Goal: Transaction & Acquisition: Purchase product/service

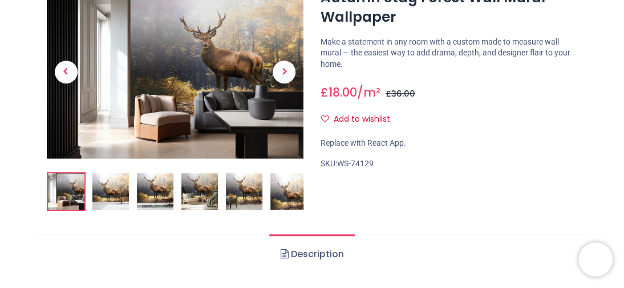
scroll to position [231, 0]
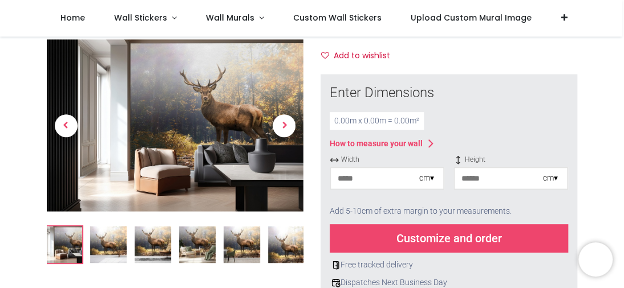
scroll to position [155, 0]
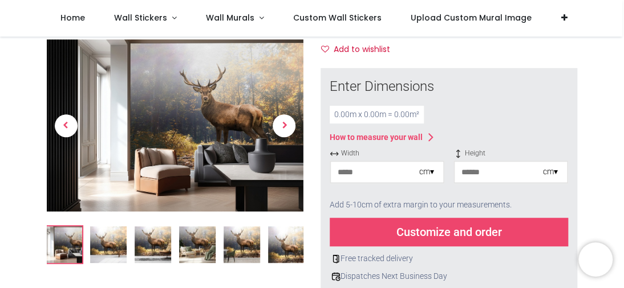
click at [245, 249] on img at bounding box center [242, 245] width 37 height 37
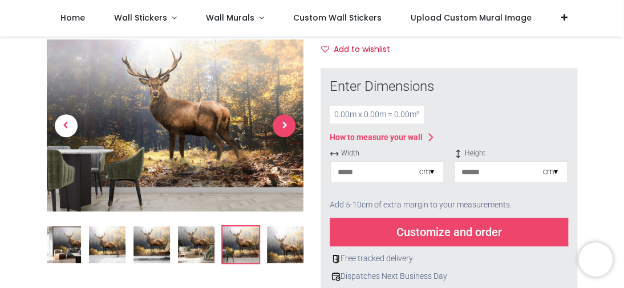
click at [292, 126] on span "Next" at bounding box center [284, 125] width 23 height 23
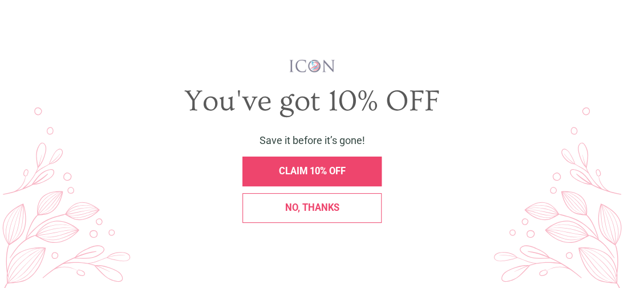
scroll to position [0, 0]
click at [609, 18] on span "X" at bounding box center [608, 21] width 9 height 13
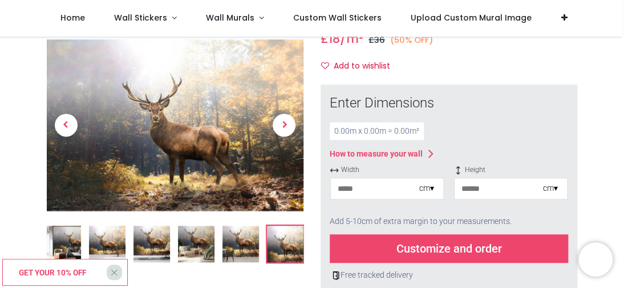
scroll to position [136, 0]
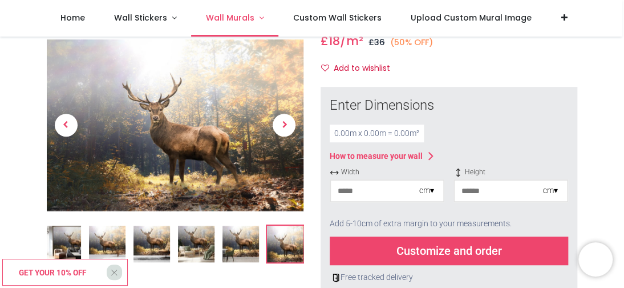
click at [256, 18] on link "Wall Murals" at bounding box center [234, 18] width 87 height 37
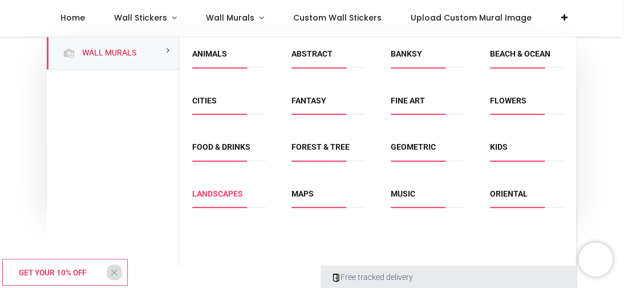
click at [218, 191] on link "Landscapes" at bounding box center [217, 193] width 51 height 9
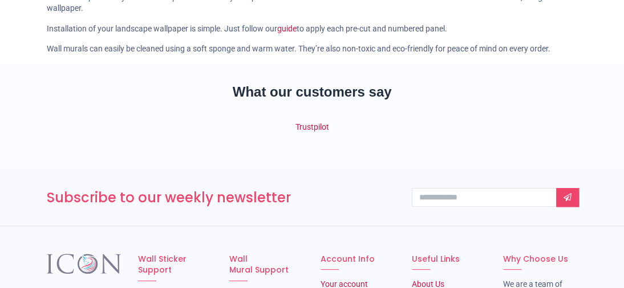
scroll to position [241, 0]
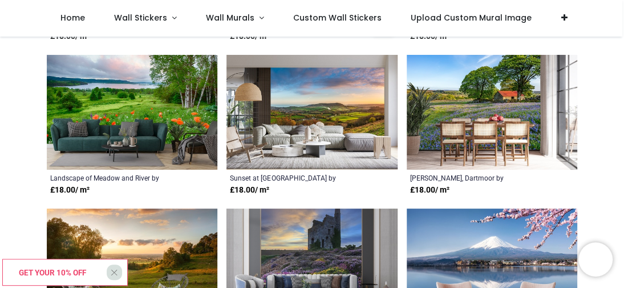
scroll to position [360, 0]
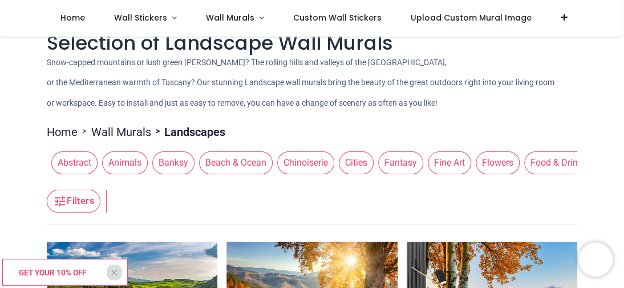
scroll to position [4, 0]
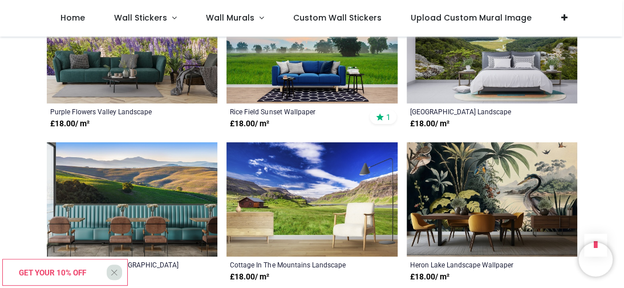
scroll to position [4259, 0]
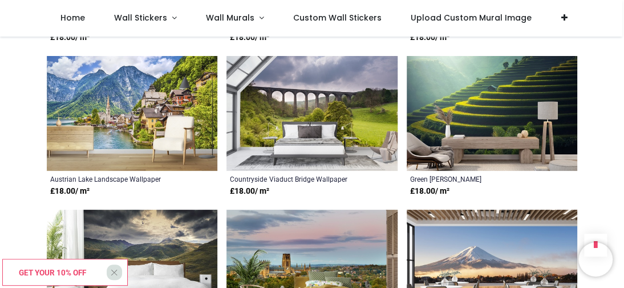
scroll to position [3576, 0]
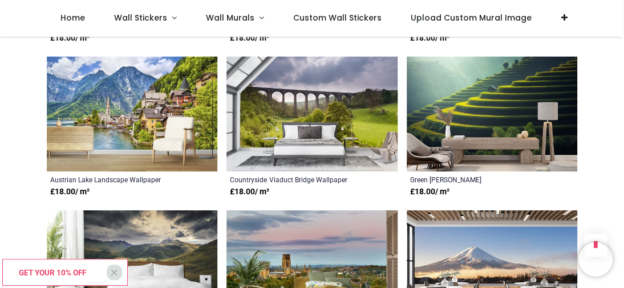
click at [378, 137] on img at bounding box center [312, 113] width 171 height 115
click at [340, 144] on img at bounding box center [312, 113] width 171 height 115
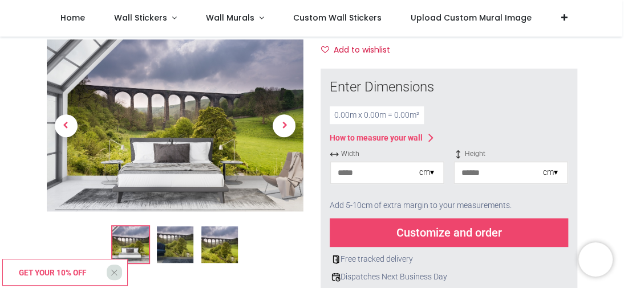
scroll to position [155, 0]
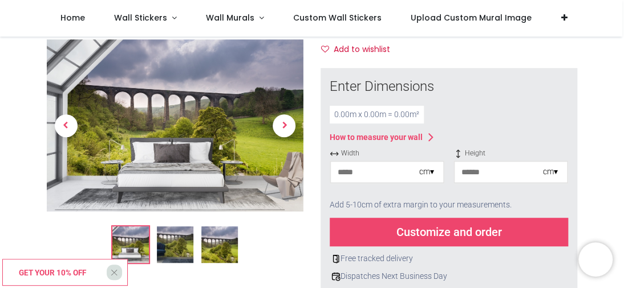
click at [224, 243] on img at bounding box center [219, 245] width 37 height 37
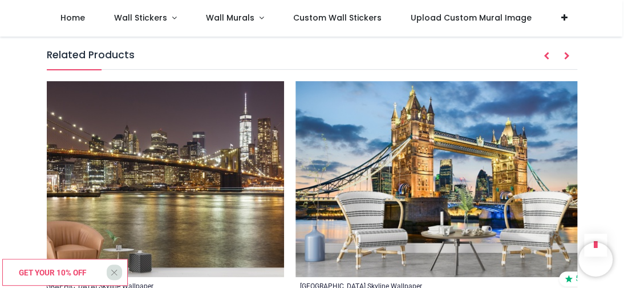
scroll to position [0, 4917]
